Goal: Information Seeking & Learning: Learn about a topic

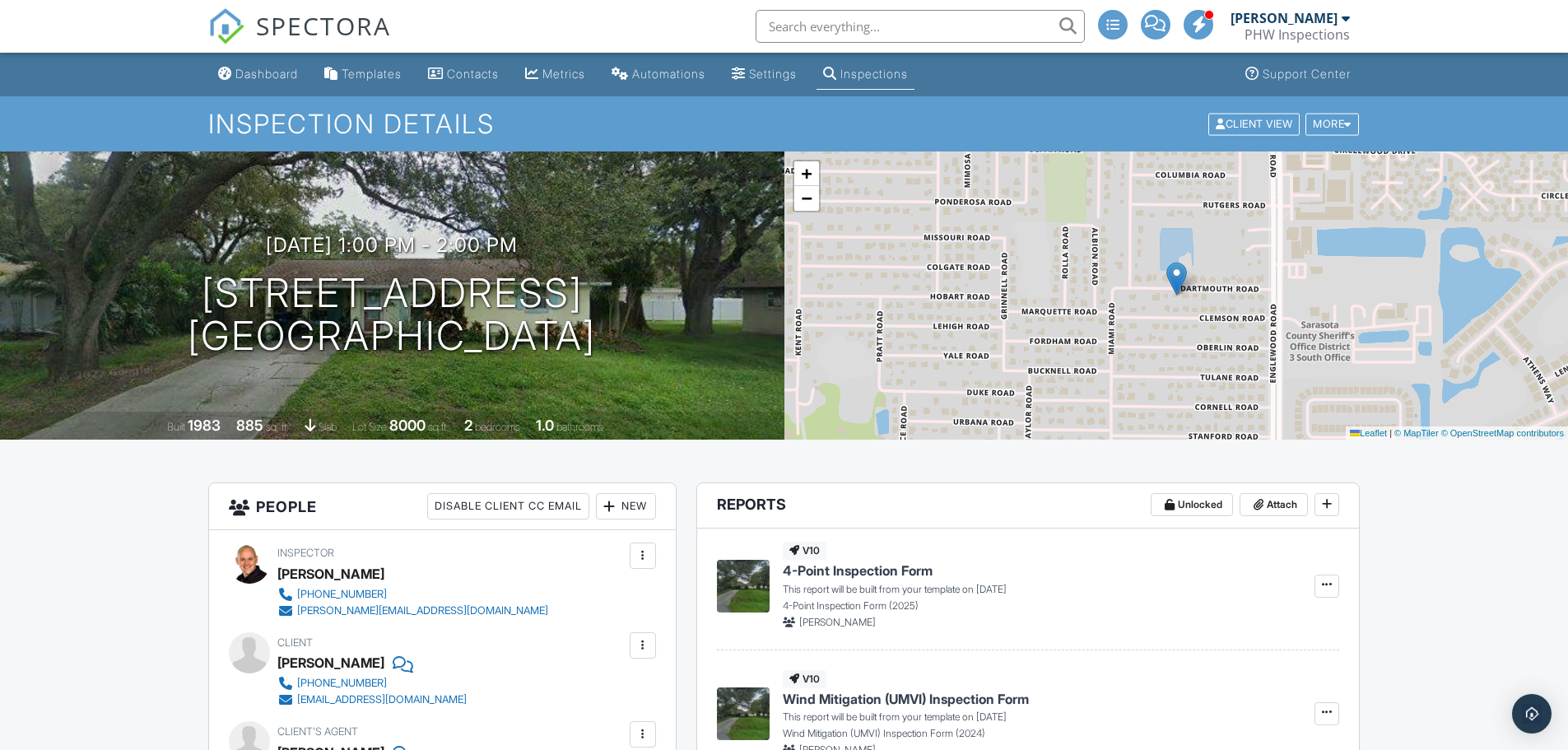
click at [586, 76] on div "Metrics" at bounding box center [564, 73] width 43 height 14
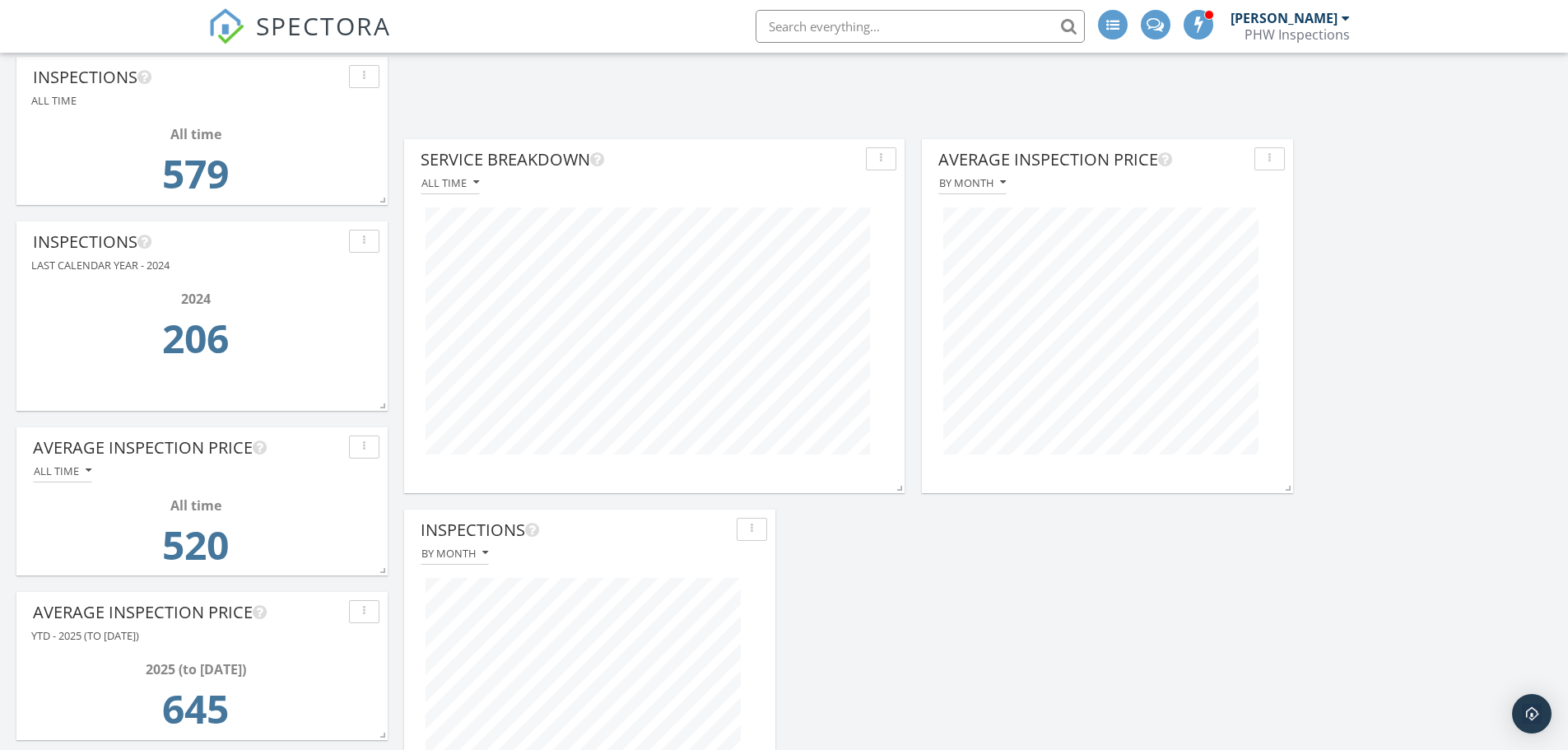
scroll to position [1426, 0]
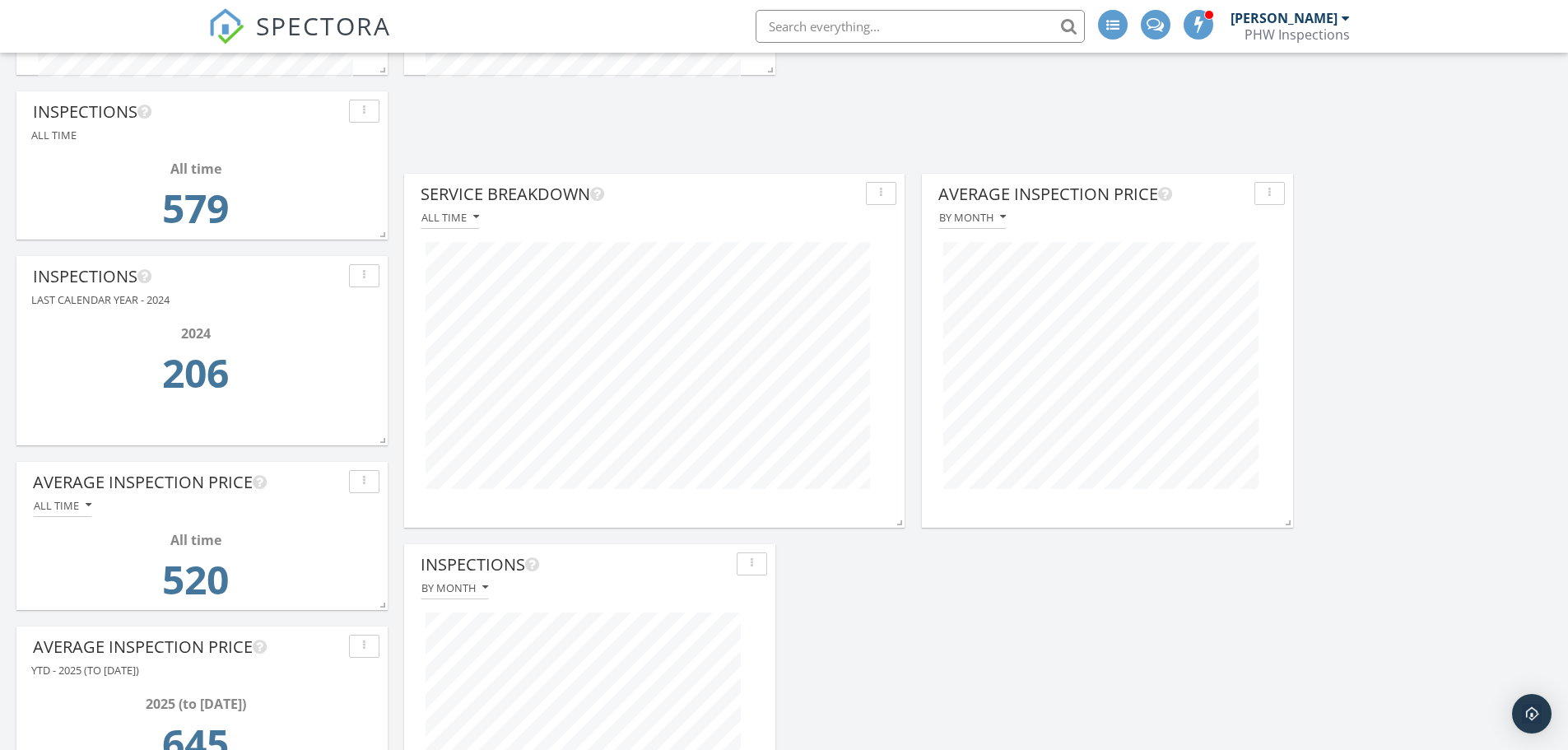
click at [727, 207] on div "Service Breakdown" at bounding box center [640, 193] width 438 height 24
click at [745, 193] on div "Service Breakdown" at bounding box center [640, 193] width 438 height 24
drag, startPoint x: 1252, startPoint y: 620, endPoint x: 1249, endPoint y: 609, distance: 11.4
click at [888, 197] on div "button" at bounding box center [882, 193] width 16 height 12
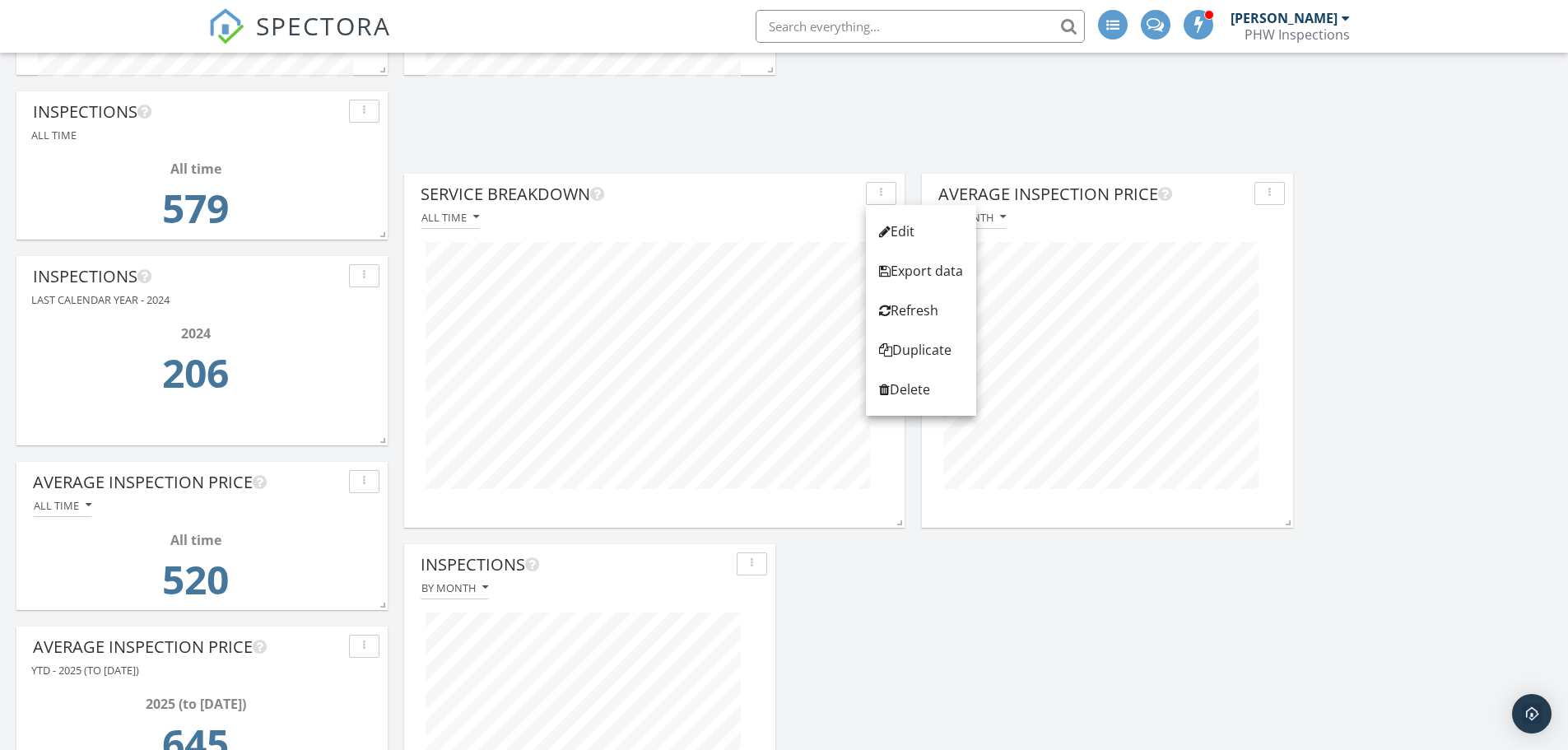
click at [925, 351] on div "Duplicate" at bounding box center [922, 350] width 84 height 20
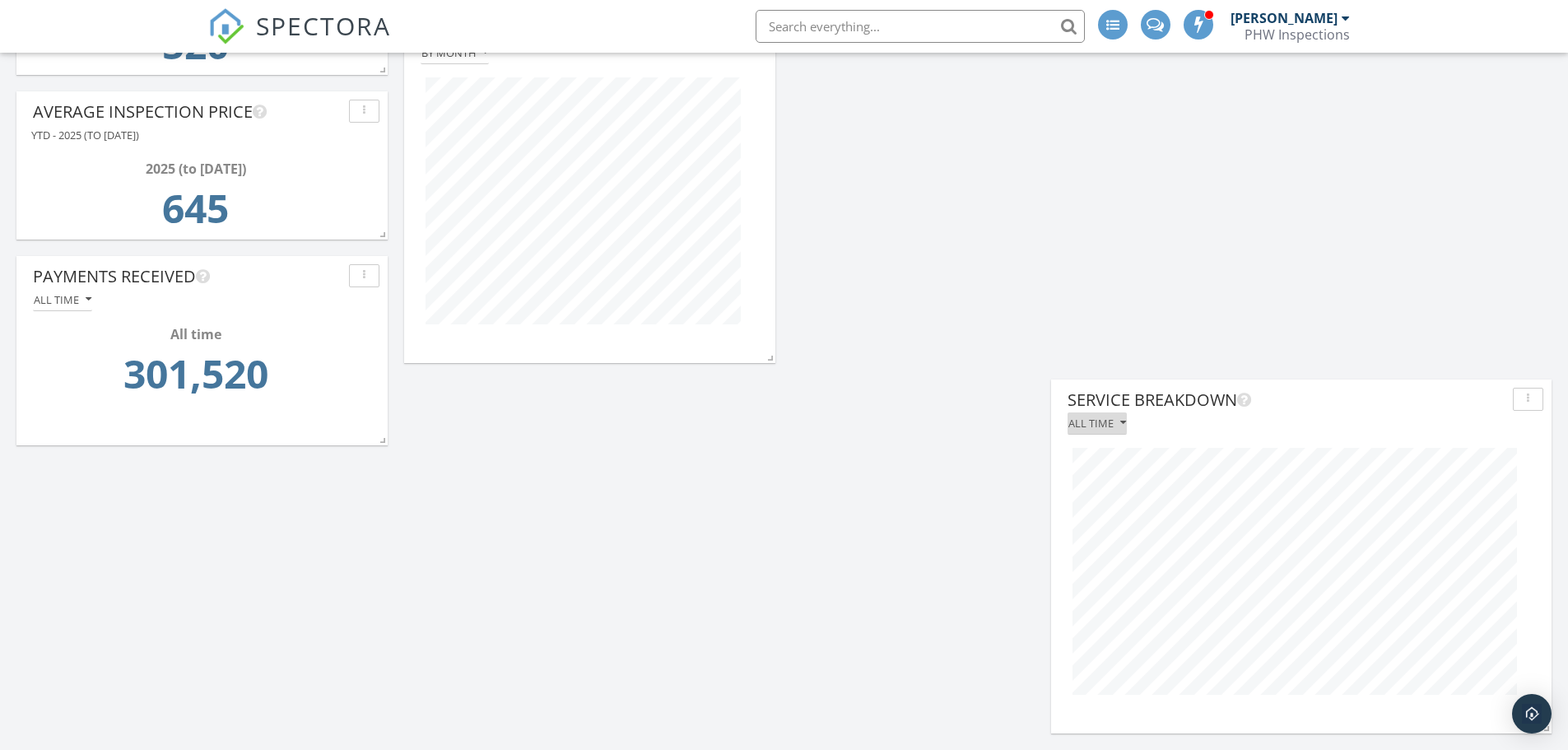
click at [1121, 422] on icon "button" at bounding box center [1124, 424] width 6 height 12
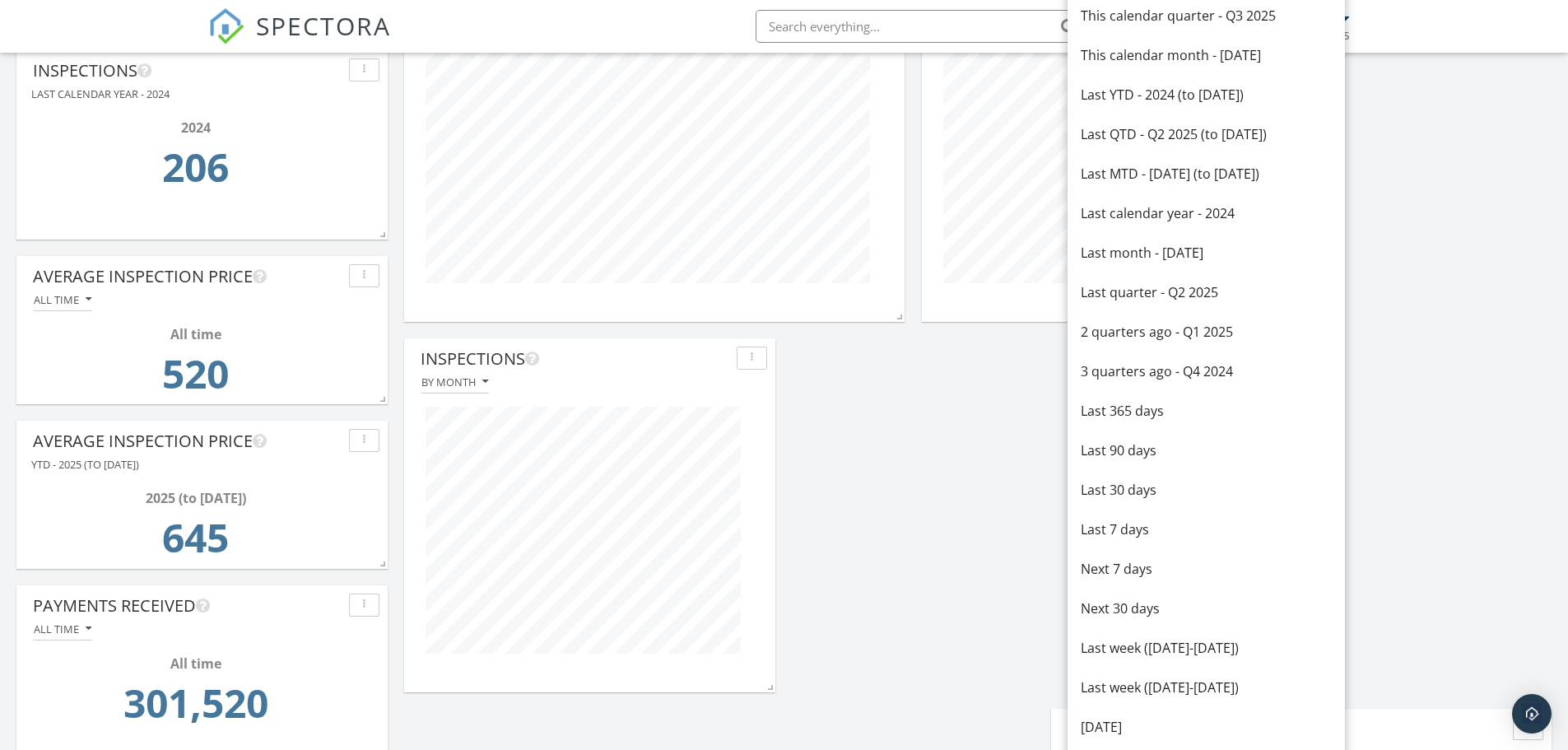
click at [1184, 55] on div "This calendar month - [DATE]" at bounding box center [1206, 55] width 251 height 20
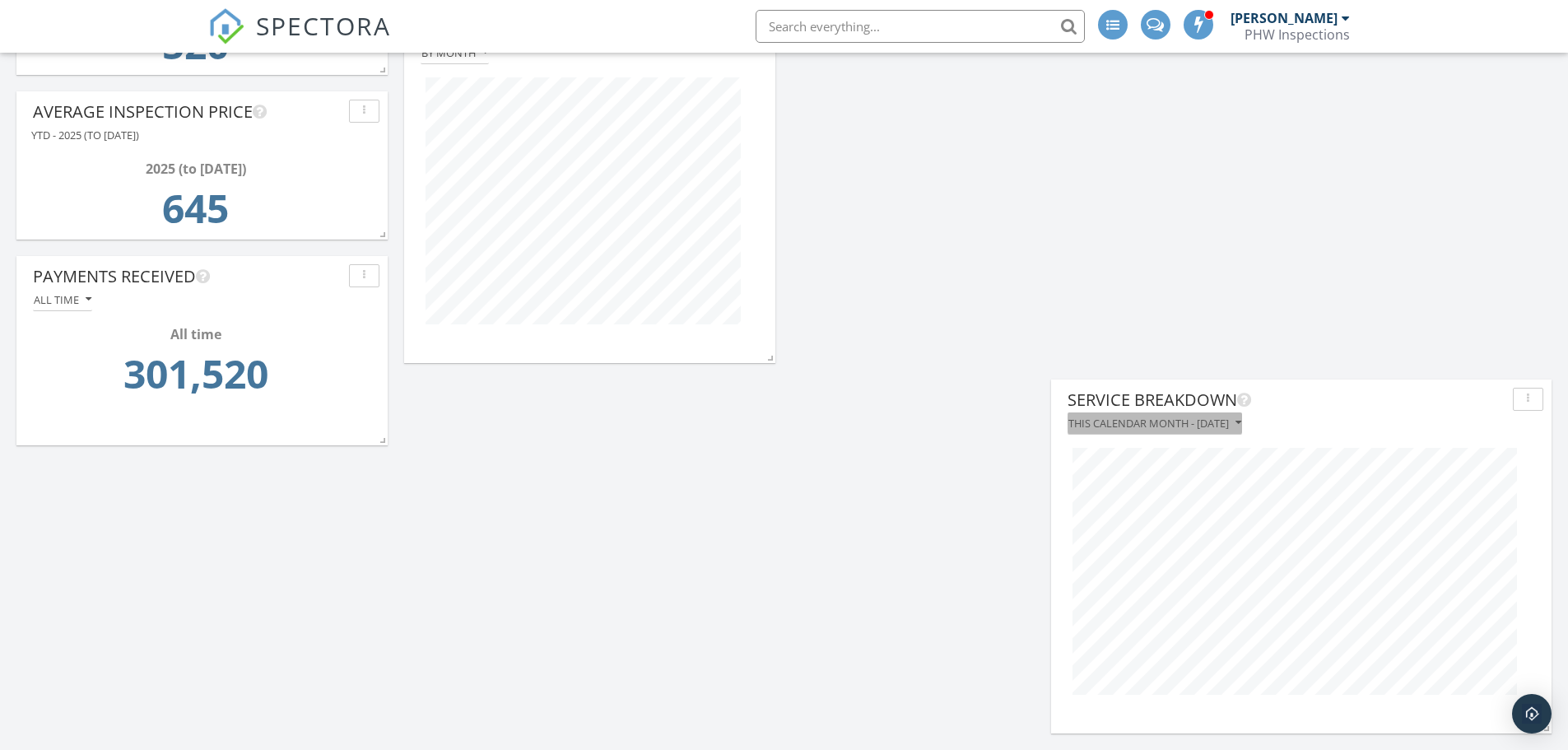
click at [1242, 425] on icon "button" at bounding box center [1239, 424] width 6 height 12
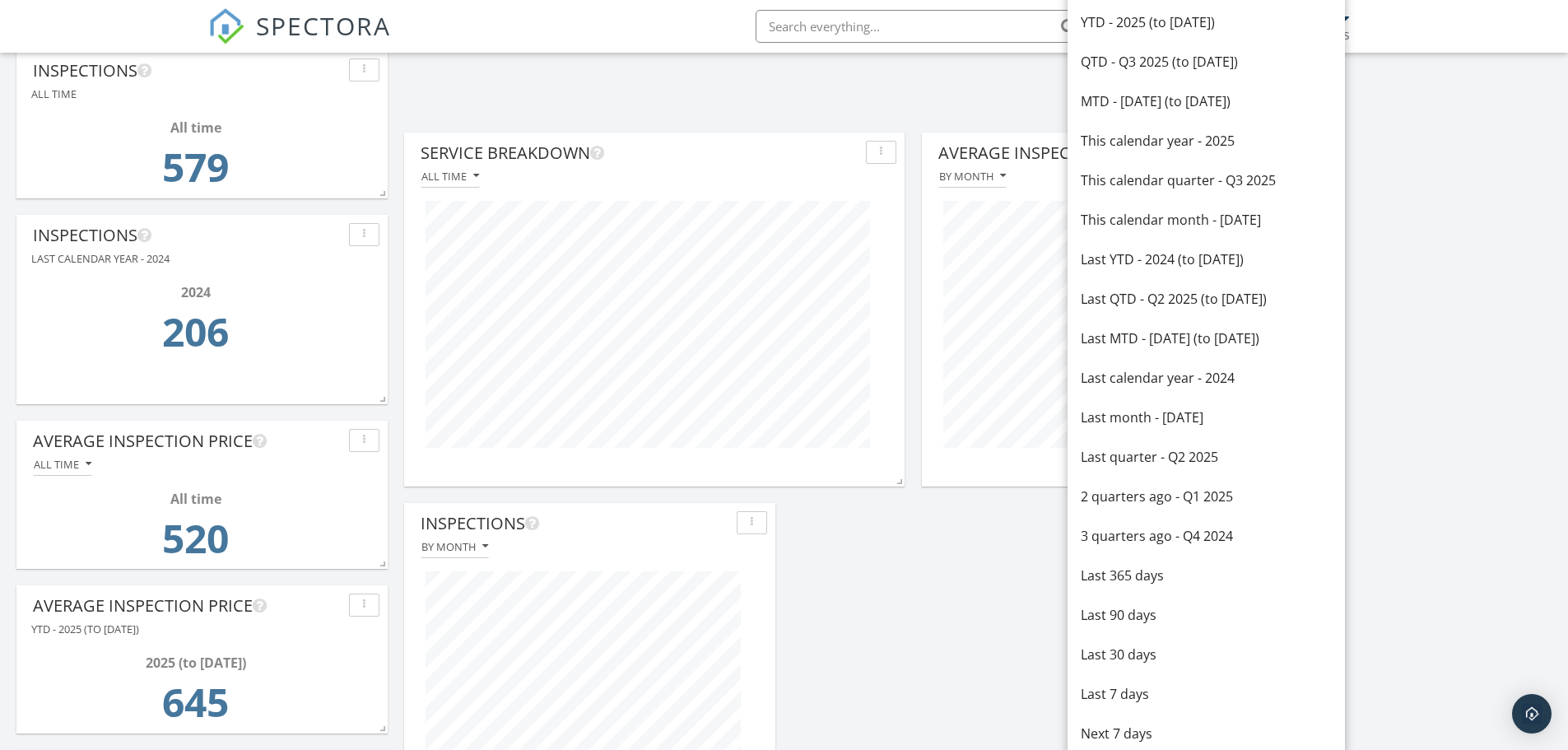
click at [1160, 63] on div "QTD - Q3 2025 (to [DATE])" at bounding box center [1206, 62] width 251 height 20
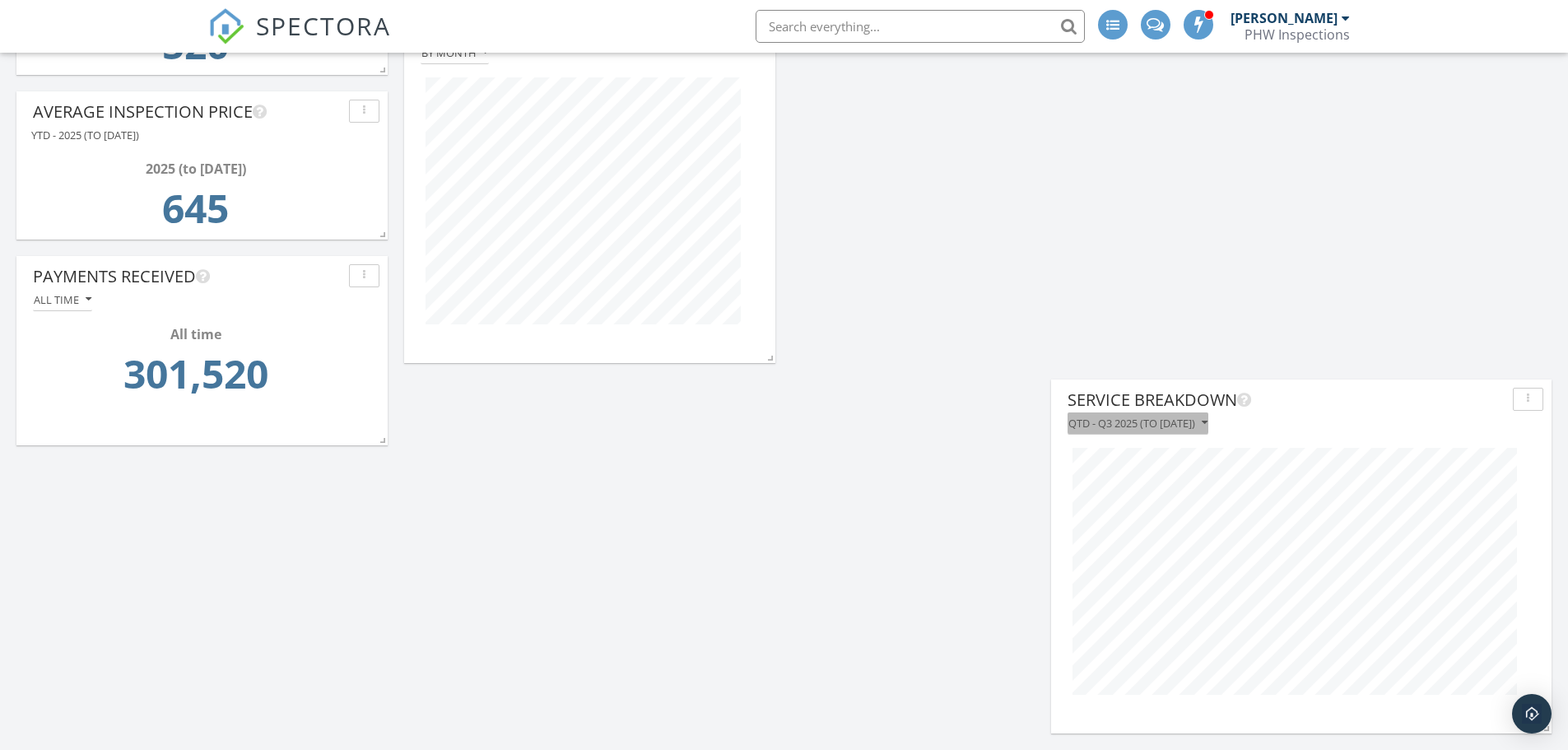
click at [1209, 418] on button "QTD - Q3 2025 (to [DATE])" at bounding box center [1138, 423] width 141 height 22
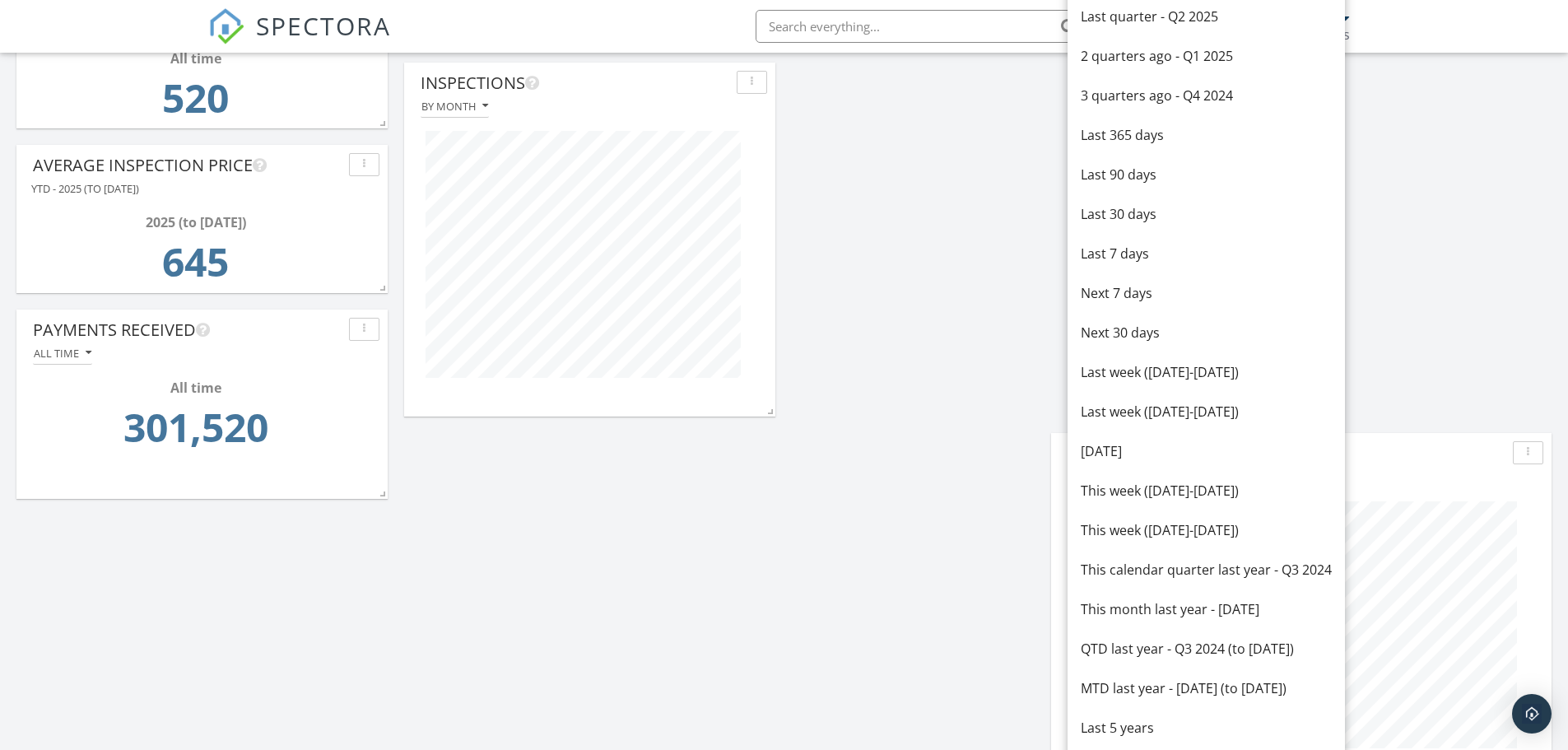
scroll to position [1879, 0]
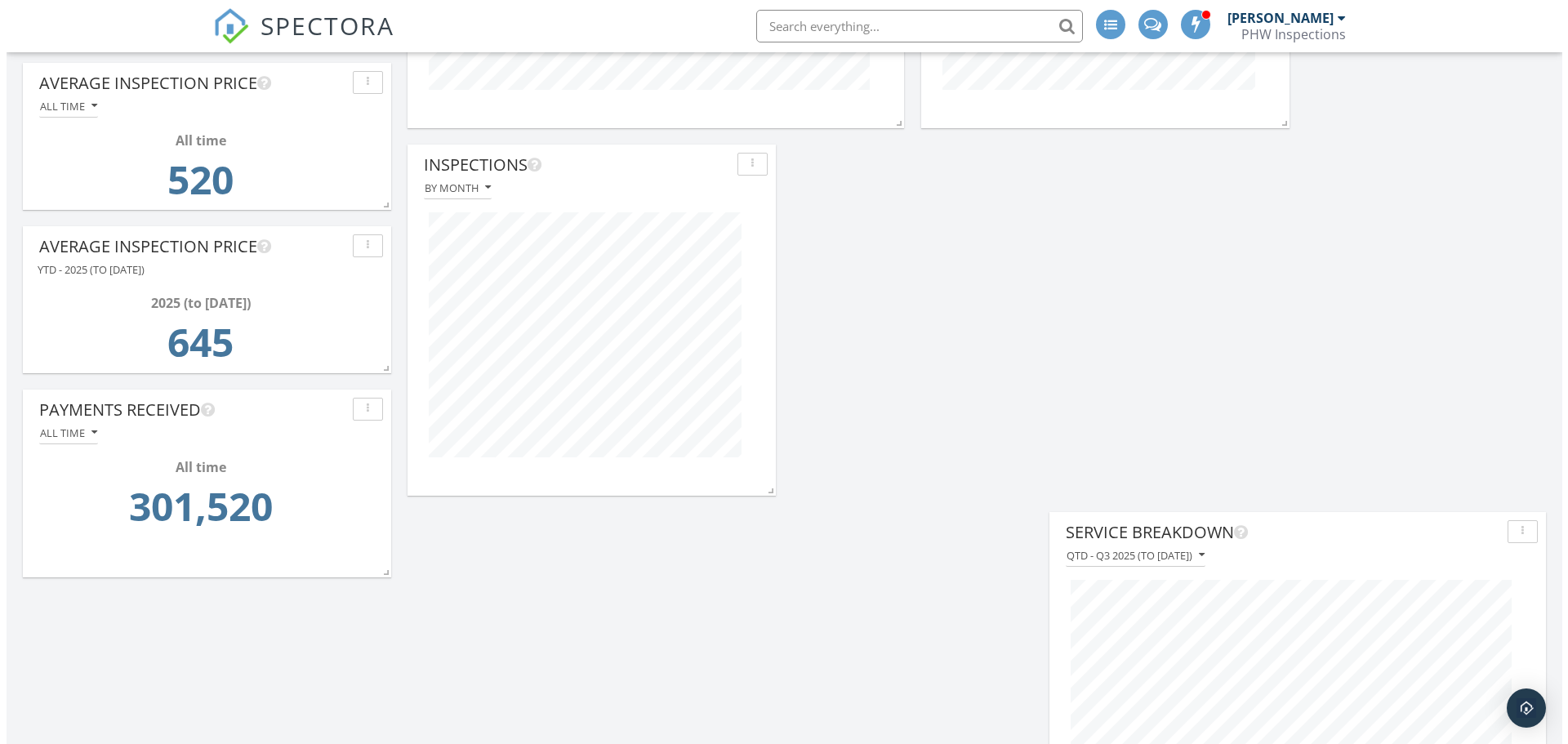
scroll to position [1782, 0]
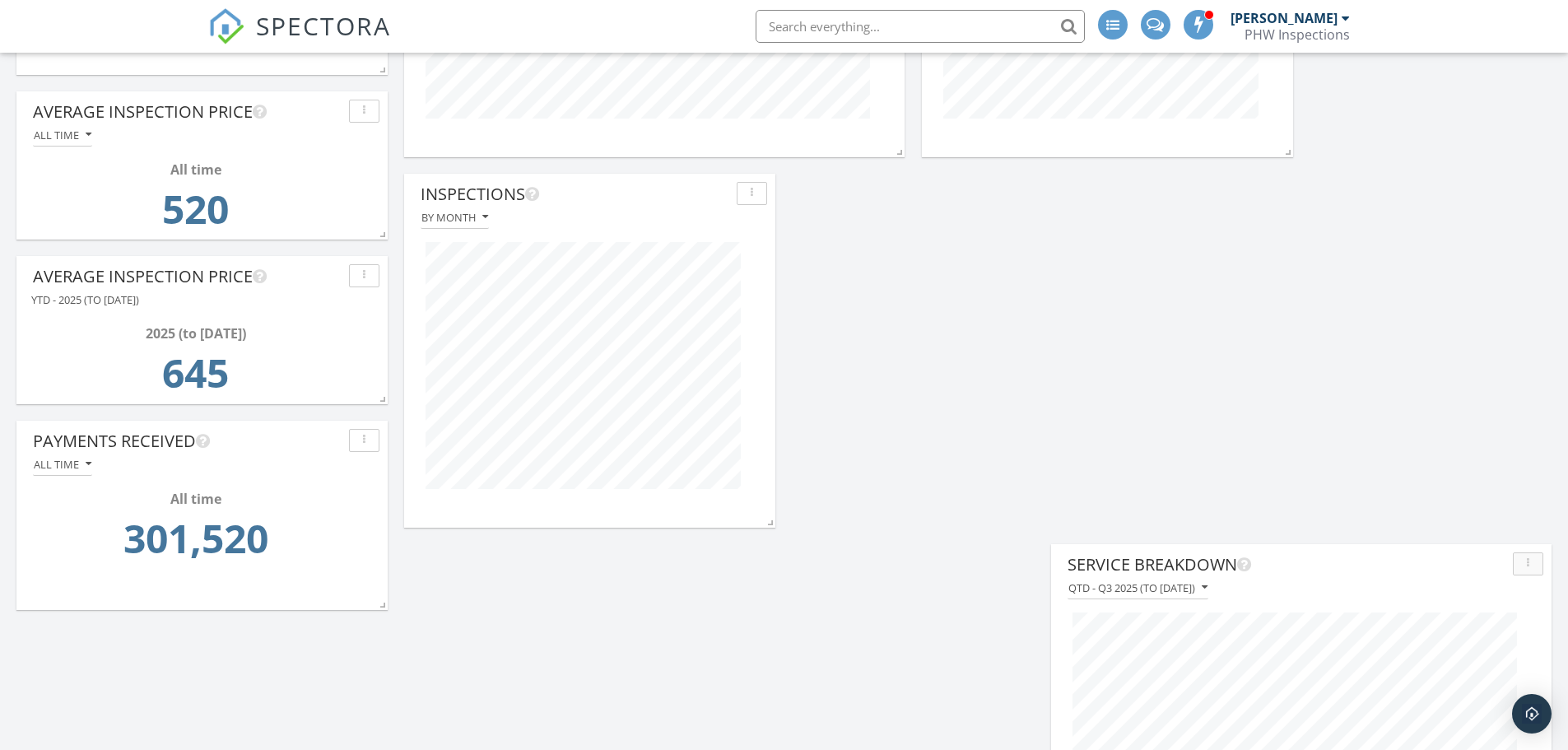
click at [1531, 564] on div "button" at bounding box center [1528, 564] width 16 height 12
click at [1494, 553] on div "Edit" at bounding box center [1502, 556] width 84 height 20
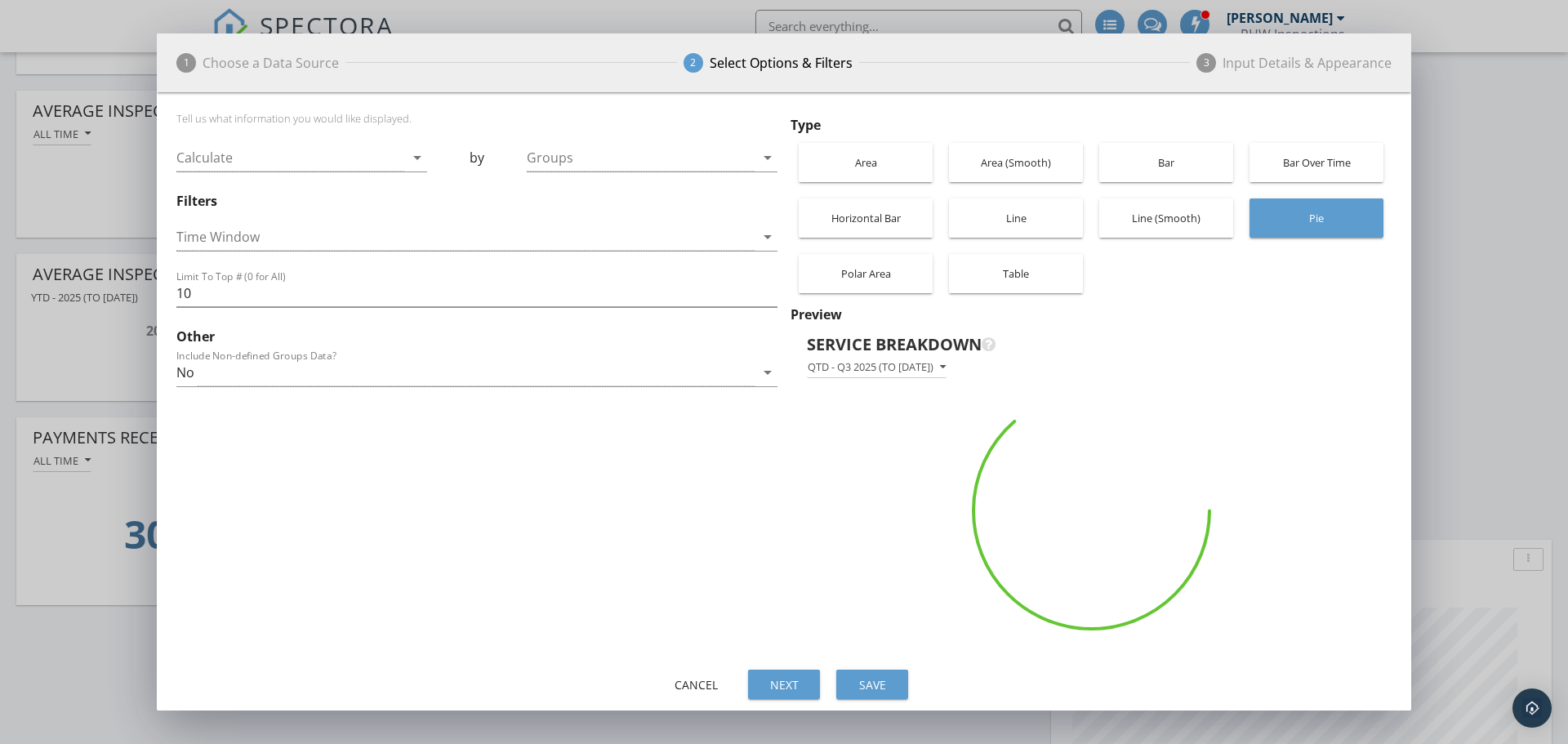
scroll to position [816502, 816270]
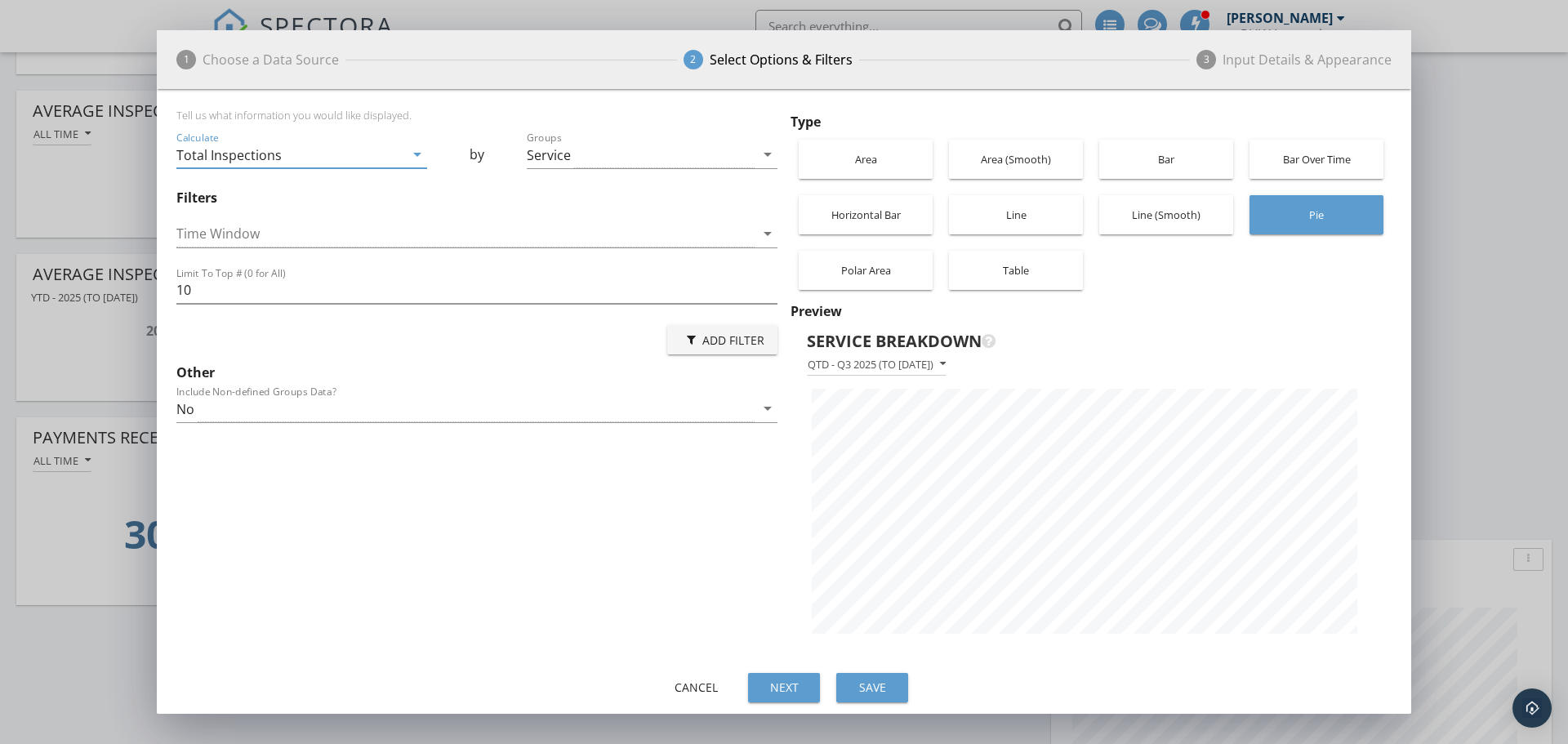
click at [701, 159] on div "Service" at bounding box center [640, 155] width 228 height 27
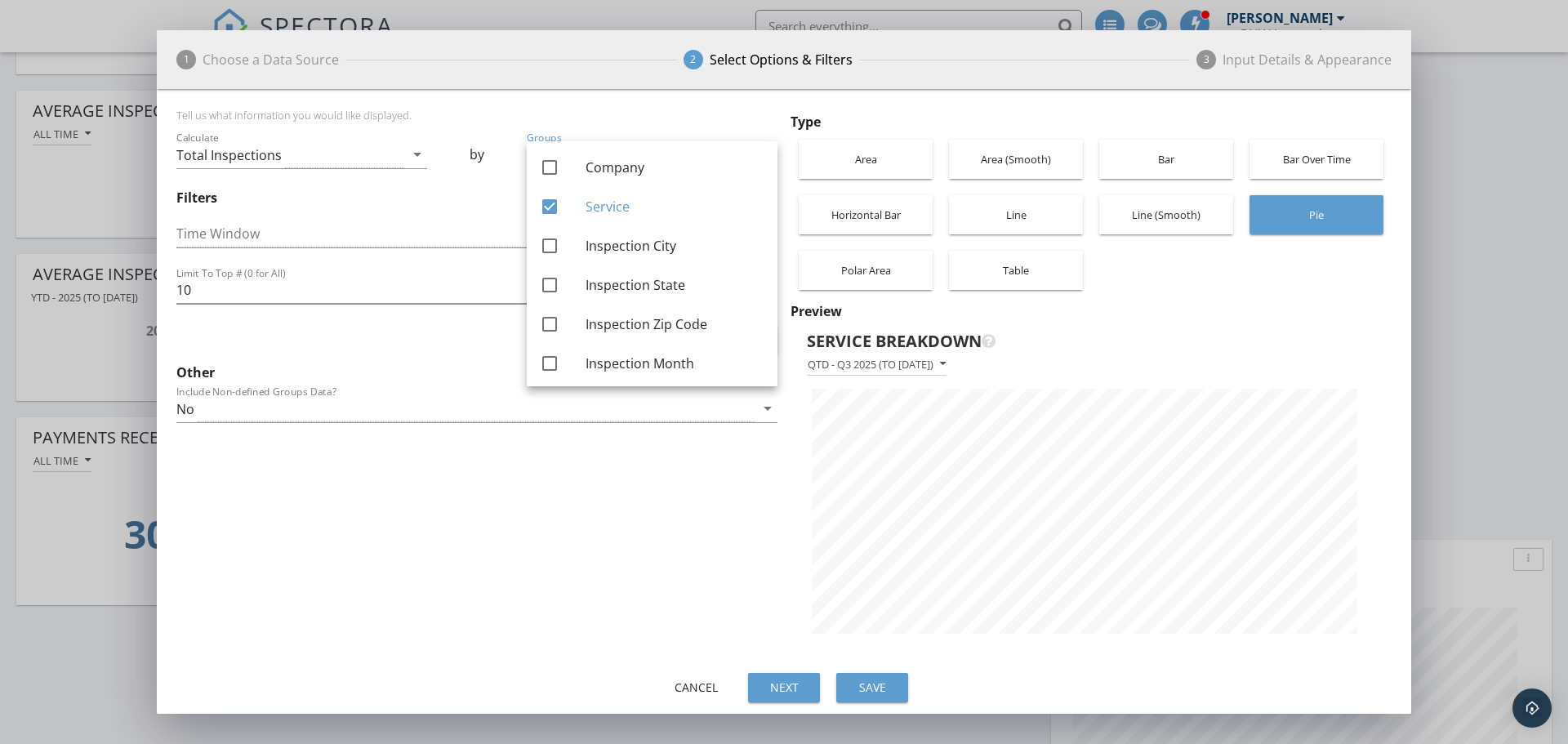
click at [485, 117] on div "Tell us what information you would like displayed." at bounding box center [477, 118] width 601 height 19
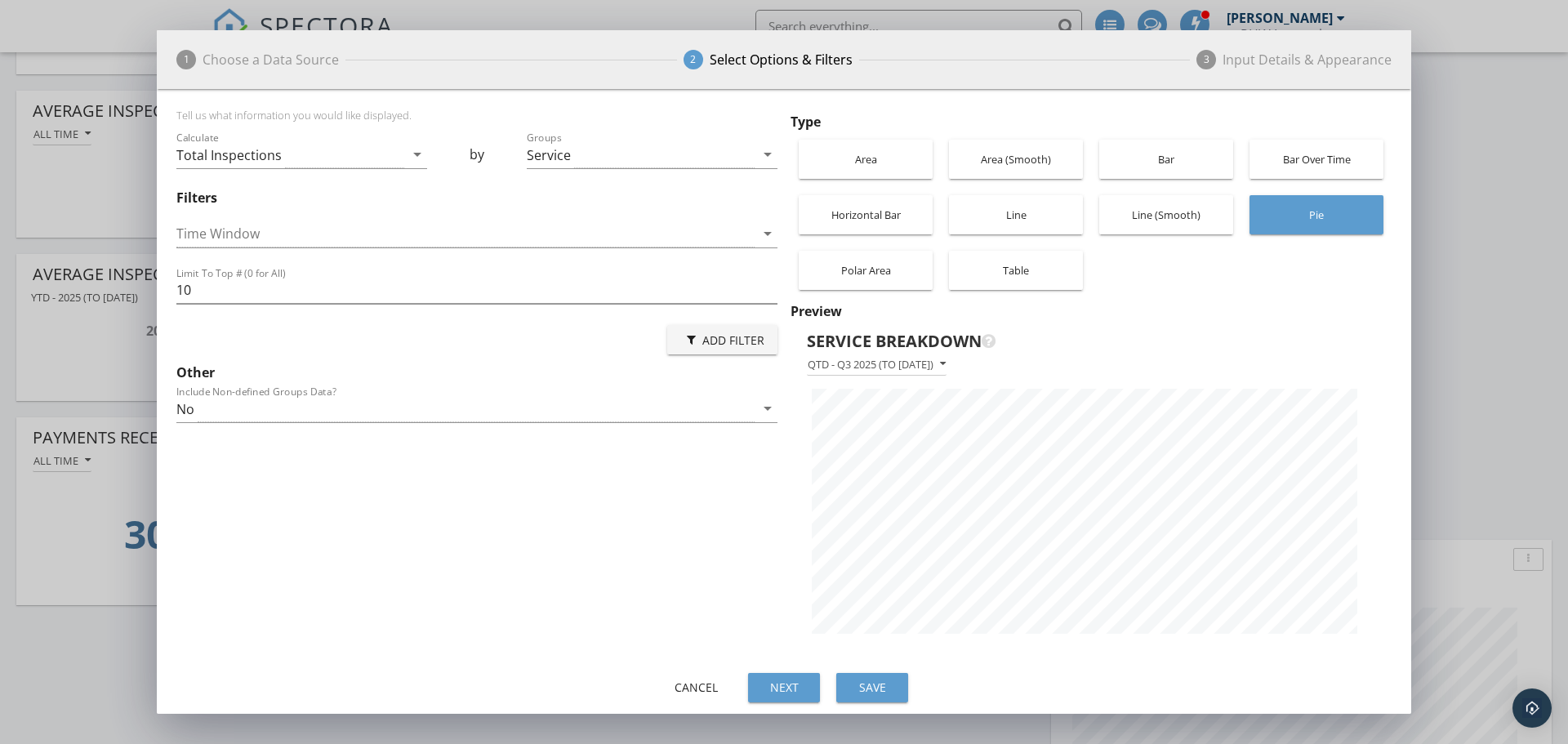
click at [390, 162] on div "Total Inspections" at bounding box center [290, 155] width 228 height 27
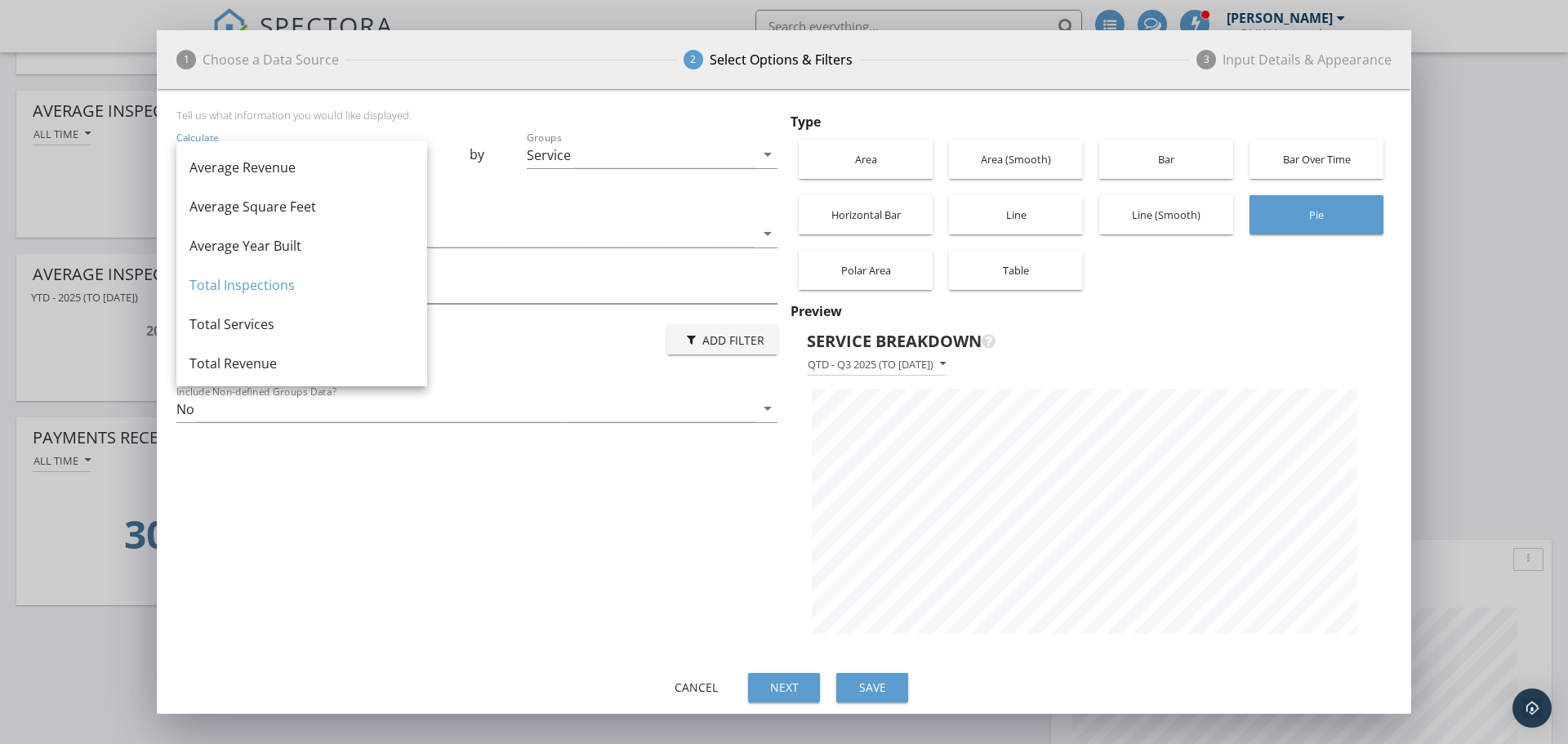
click at [373, 575] on div "Tell us what information you would like displayed. Calculate Total Inspections …" at bounding box center [479, 382] width 607 height 546
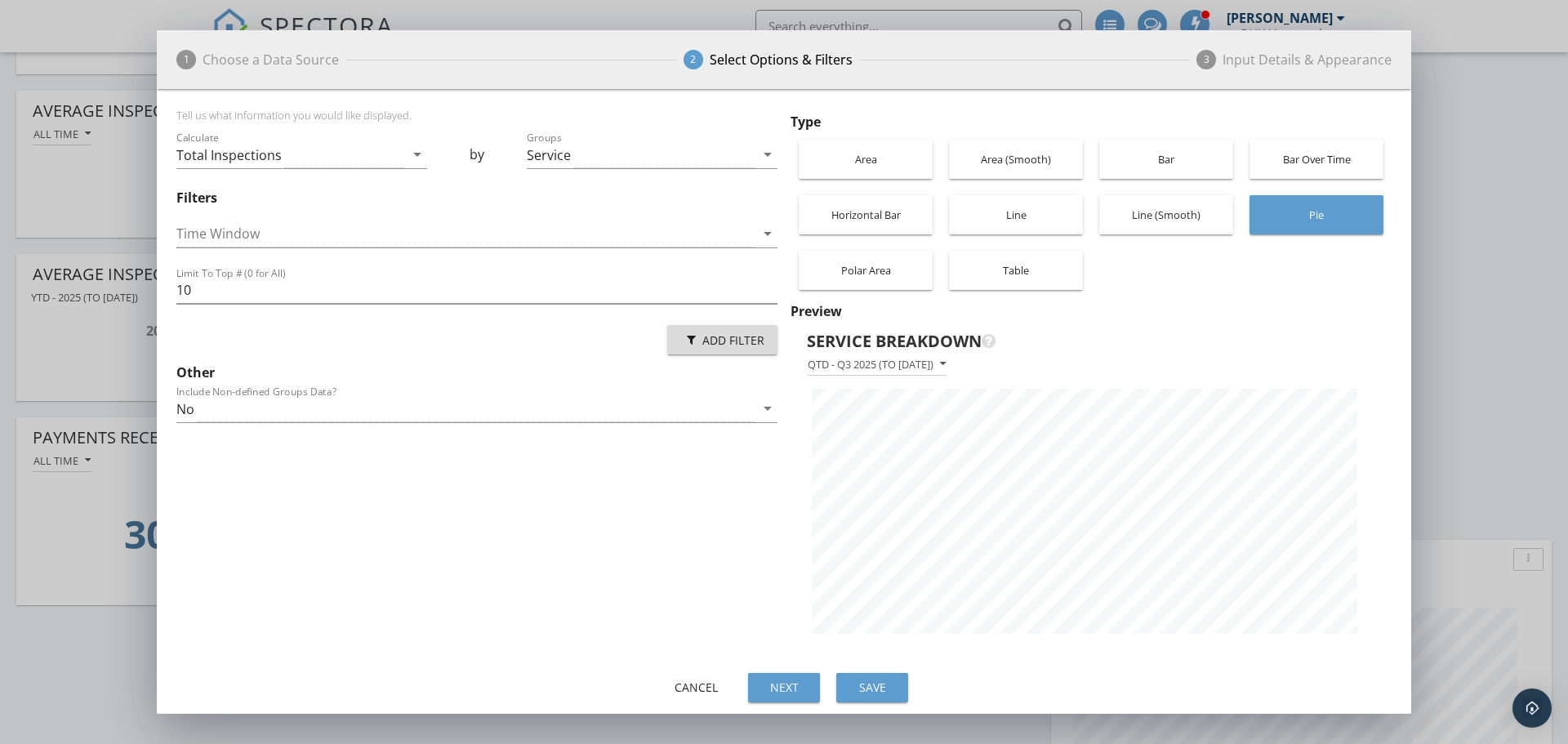
click at [724, 336] on div "Add Filter" at bounding box center [722, 340] width 84 height 17
click at [709, 379] on div "Service Name" at bounding box center [723, 381] width 84 height 19
click at [753, 466] on div "No" at bounding box center [465, 464] width 578 height 27
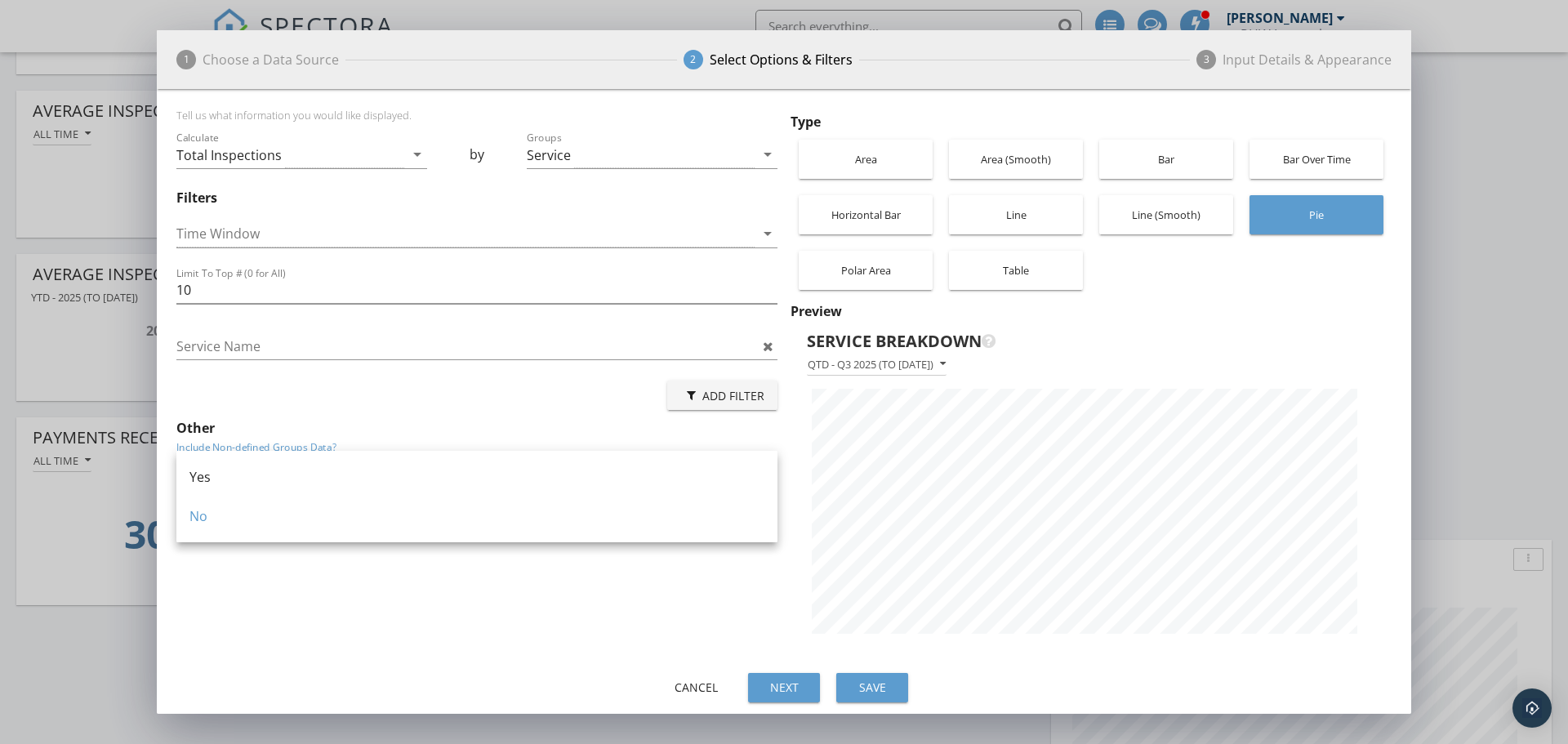
click at [576, 402] on div "Add Filter" at bounding box center [477, 395] width 601 height 39
click at [686, 685] on div "Cancel" at bounding box center [695, 688] width 46 height 17
